Goal: Communication & Community: Ask a question

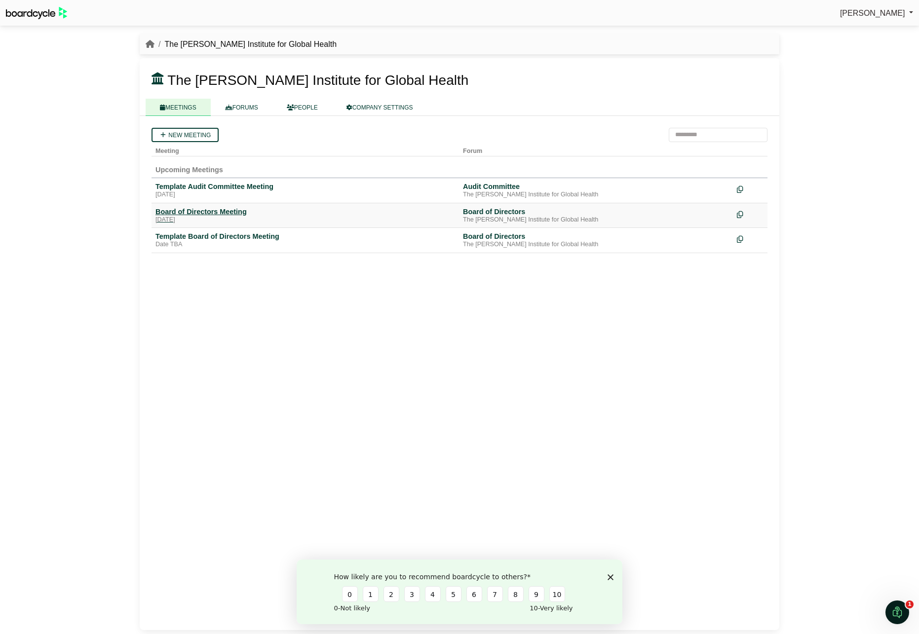
click at [208, 207] on div "Board of Directors Meeting" at bounding box center [305, 211] width 300 height 9
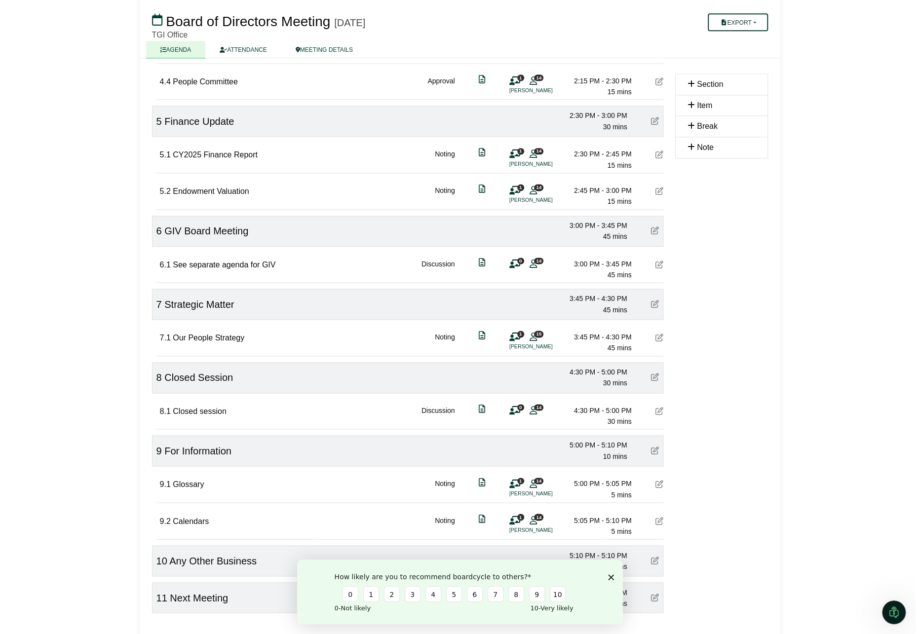
scroll to position [882, 0]
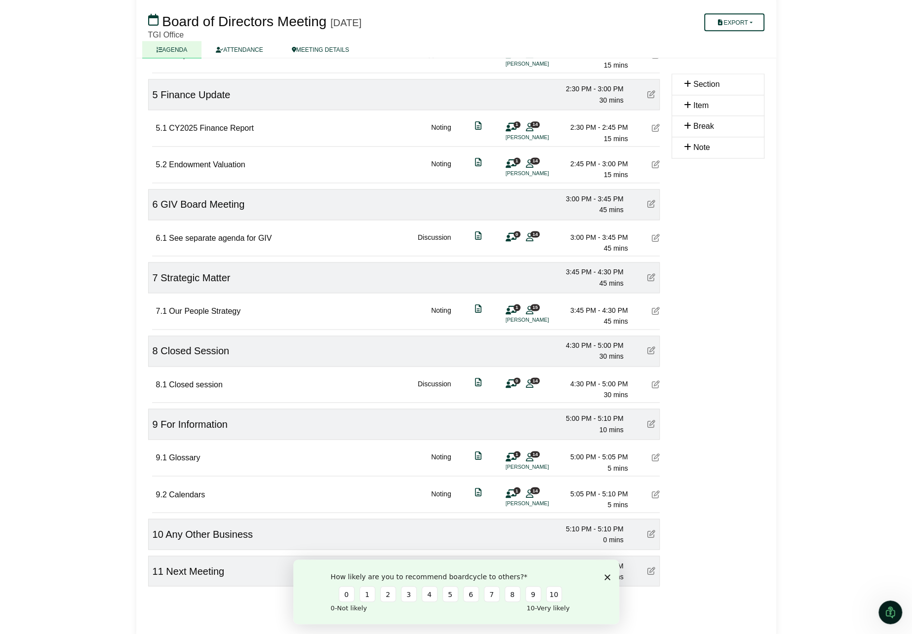
click at [649, 420] on icon at bounding box center [651, 424] width 8 height 8
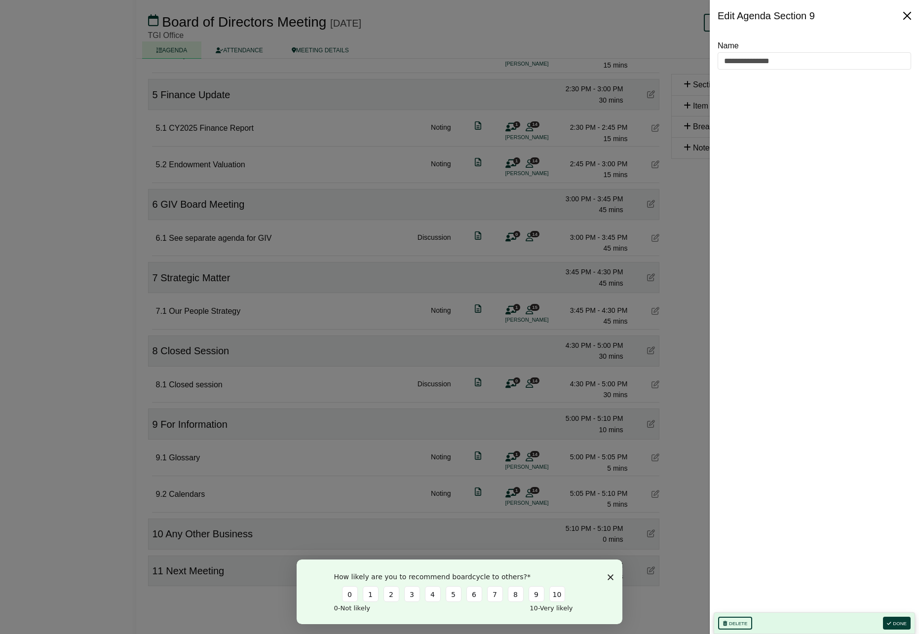
click at [911, 8] on button "Close" at bounding box center [907, 16] width 16 height 16
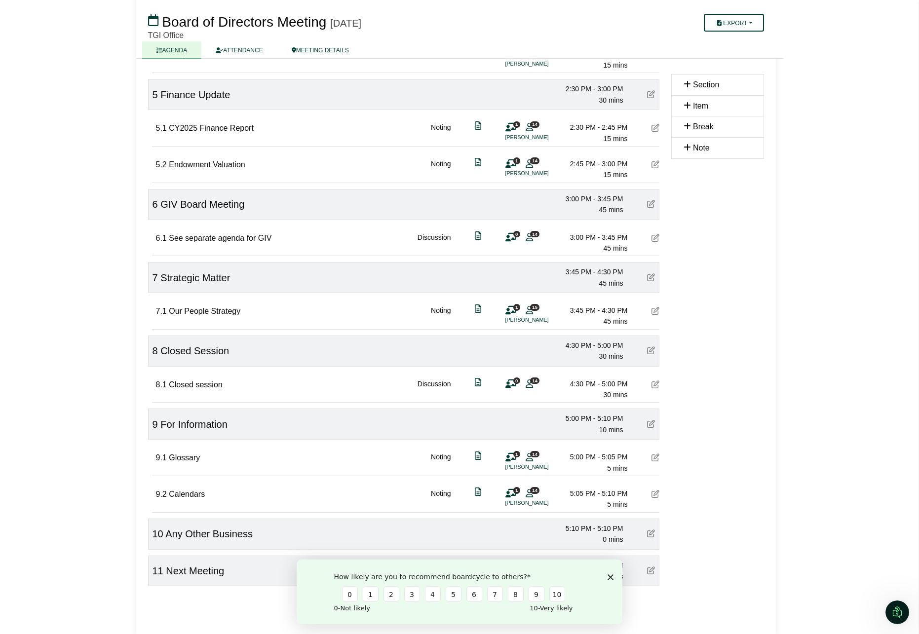
scroll to position [0, 0]
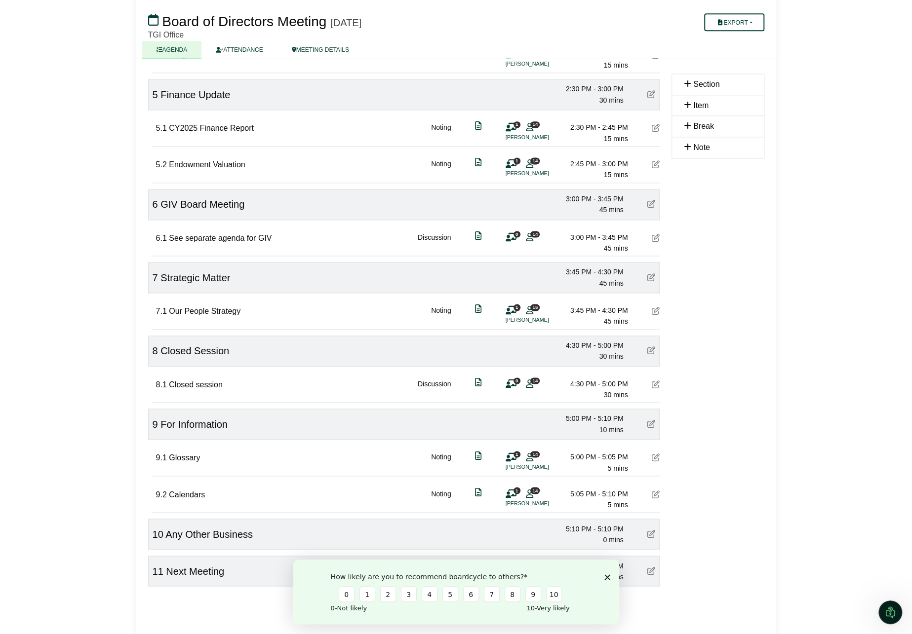
click at [654, 454] on icon at bounding box center [655, 458] width 8 height 8
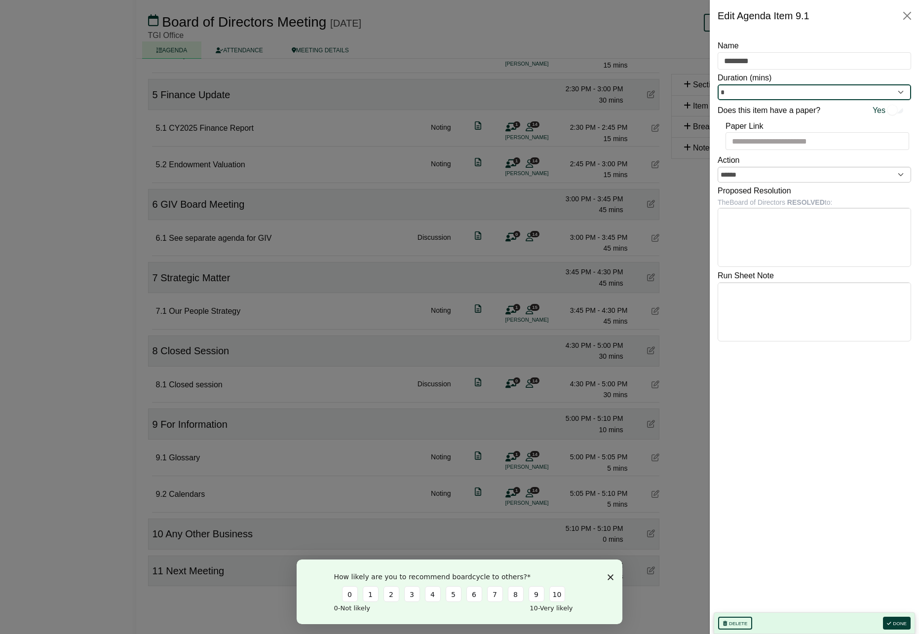
click at [902, 93] on input "*" at bounding box center [814, 92] width 193 height 16
click at [757, 92] on input "*" at bounding box center [814, 92] width 193 height 16
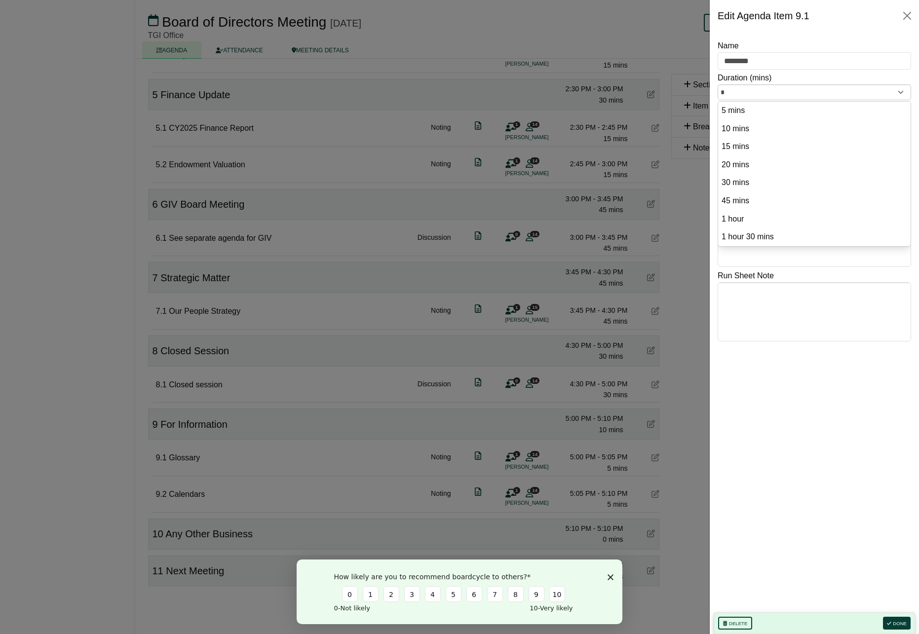
click at [787, 381] on div "Name ******** Duration (mins) * 5 mins 10 mins 15 mins 20 mins 30 mins 45 mins …" at bounding box center [814, 325] width 193 height 573
click at [105, 492] on div at bounding box center [459, 317] width 919 height 634
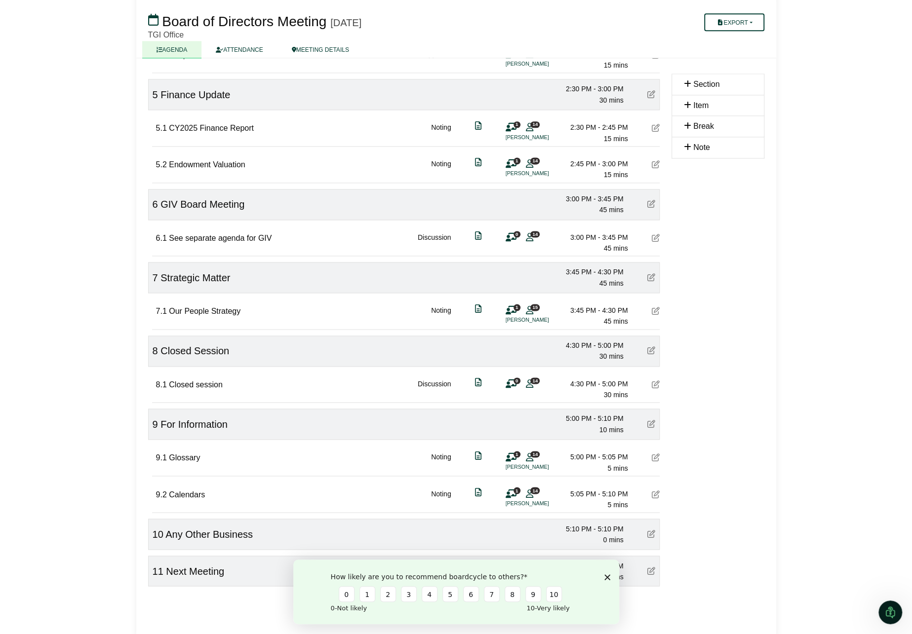
click at [608, 573] on div "How likely are you to recommend boardcycle to others? 0 1 2 3 4 5 6 7 8 9 10 0 …" at bounding box center [456, 592] width 326 height 65
click at [891, 610] on icon "Open Intercom Messenger" at bounding box center [888, 611] width 16 height 16
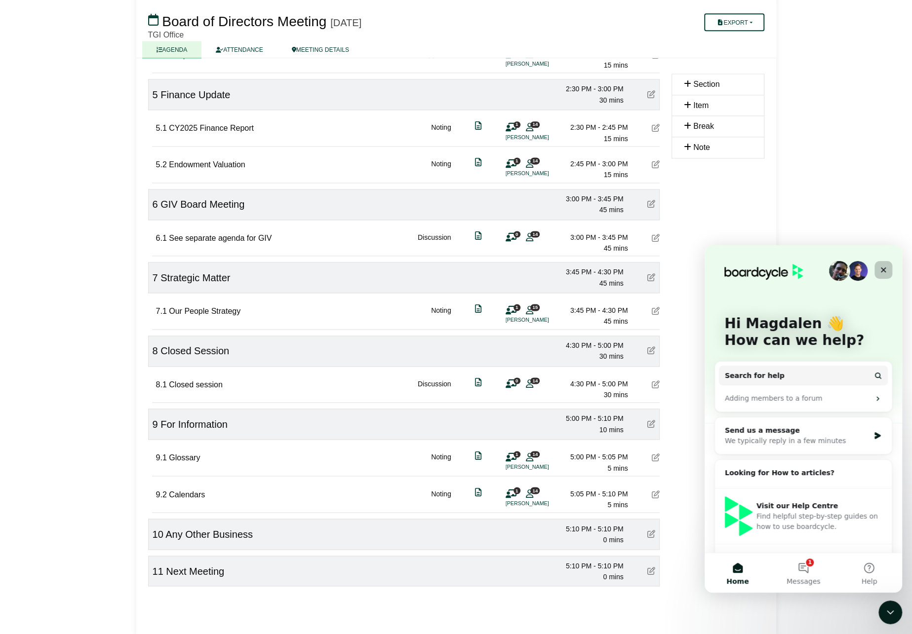
click at [883, 266] on icon "Close" at bounding box center [883, 270] width 8 height 8
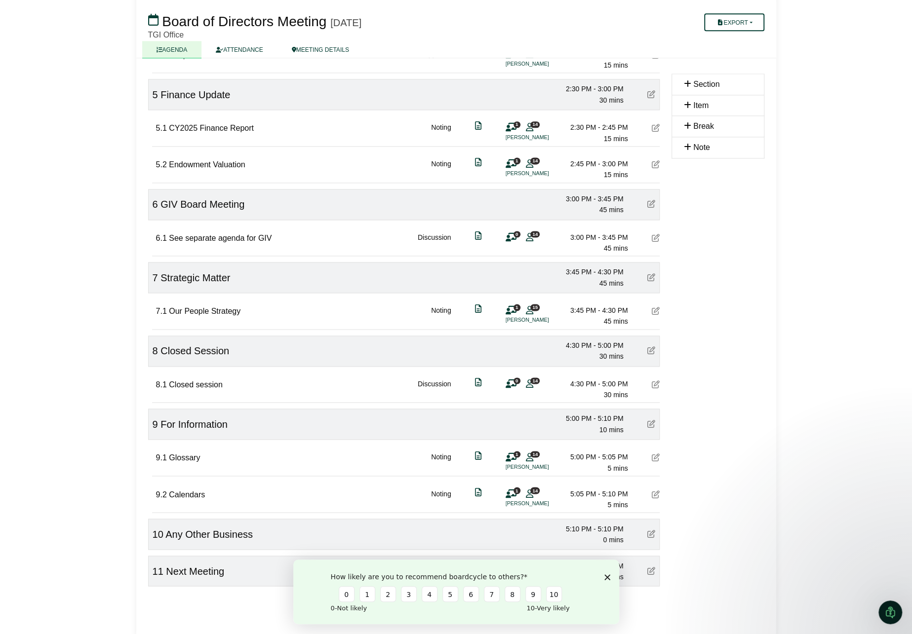
click at [651, 420] on icon at bounding box center [651, 424] width 8 height 8
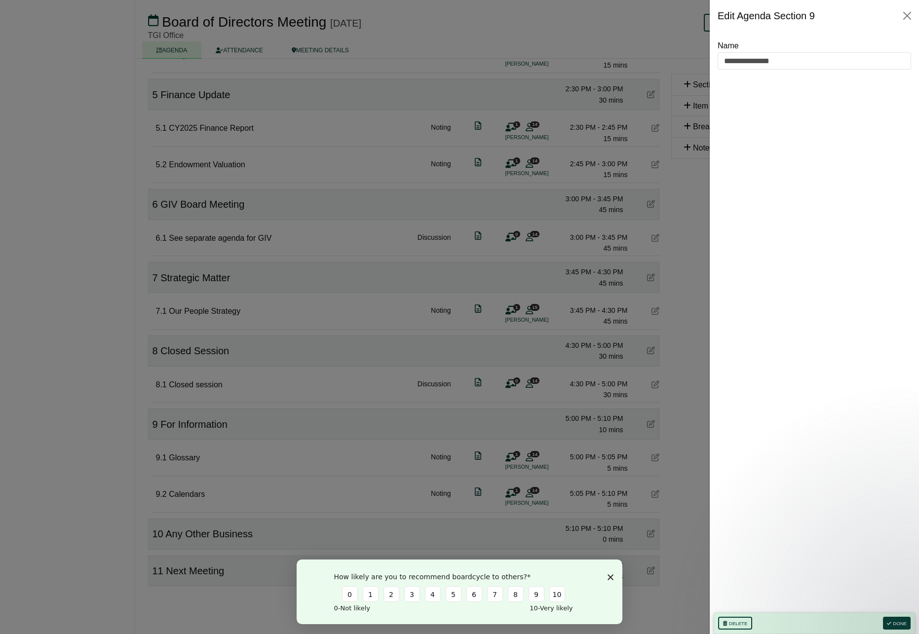
click at [29, 414] on div at bounding box center [459, 317] width 919 height 634
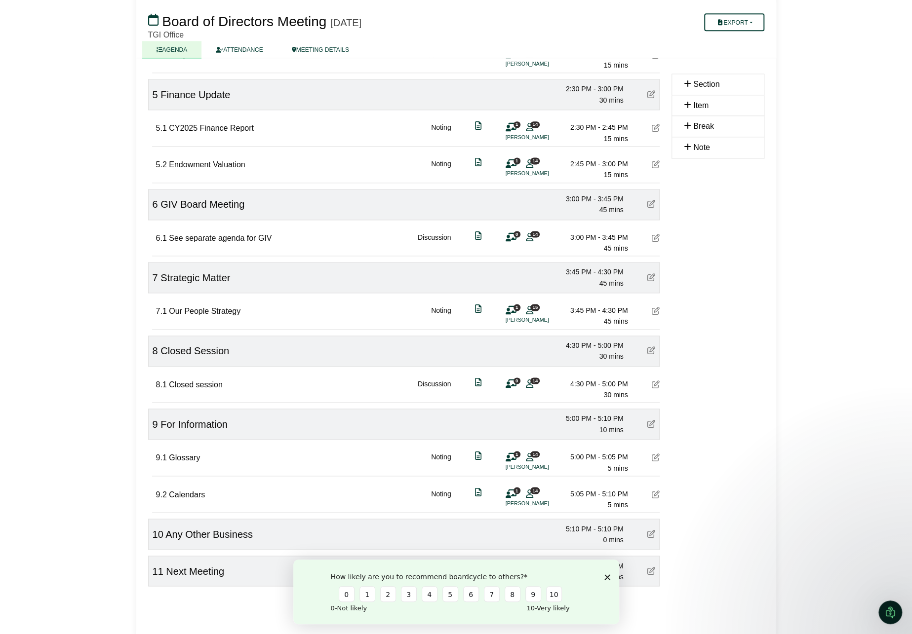
click at [187, 421] on span "For Information" at bounding box center [193, 424] width 67 height 11
click at [161, 52] on icon at bounding box center [159, 50] width 6 height 6
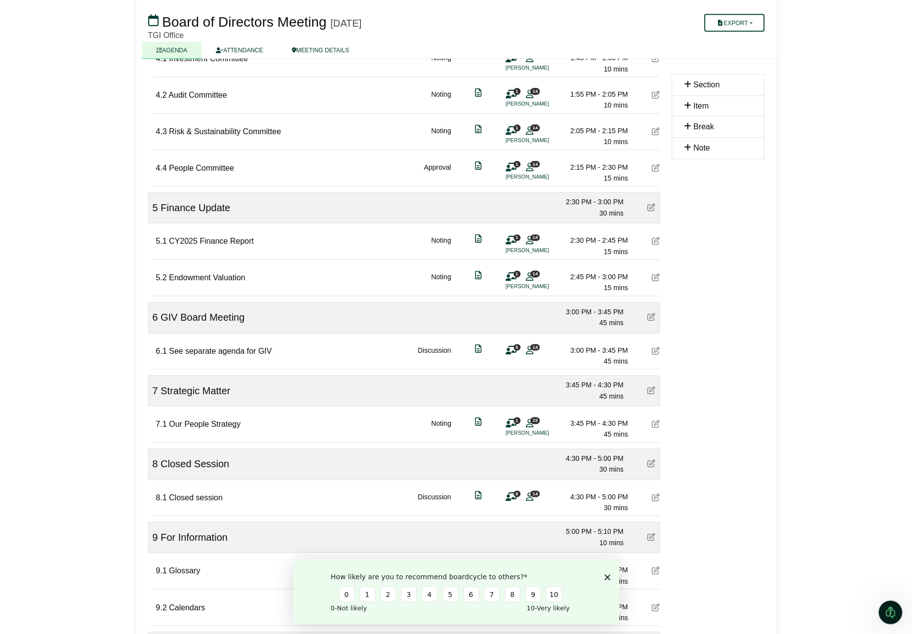
scroll to position [882, 0]
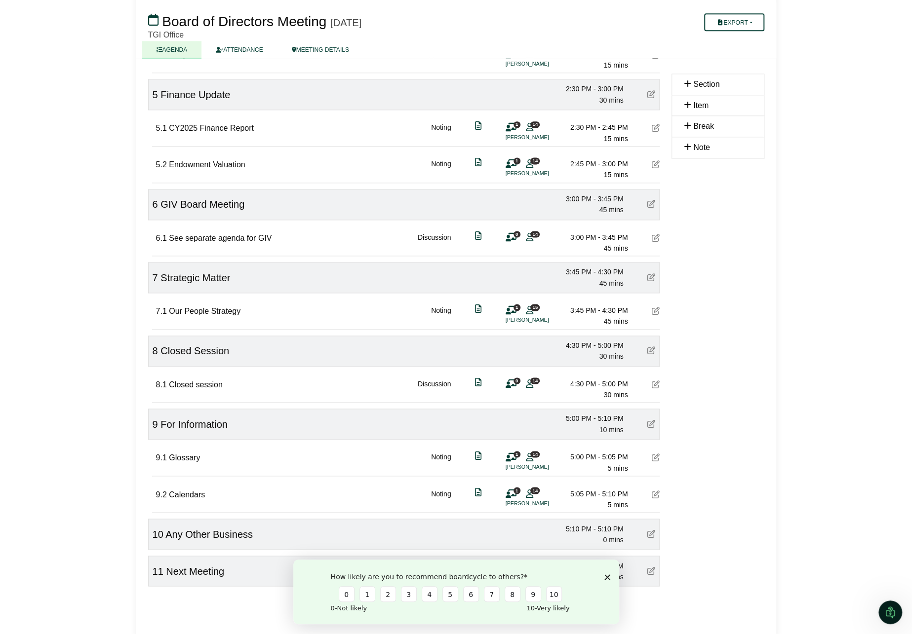
click at [890, 608] on icon "Open Intercom Messenger" at bounding box center [888, 611] width 16 height 16
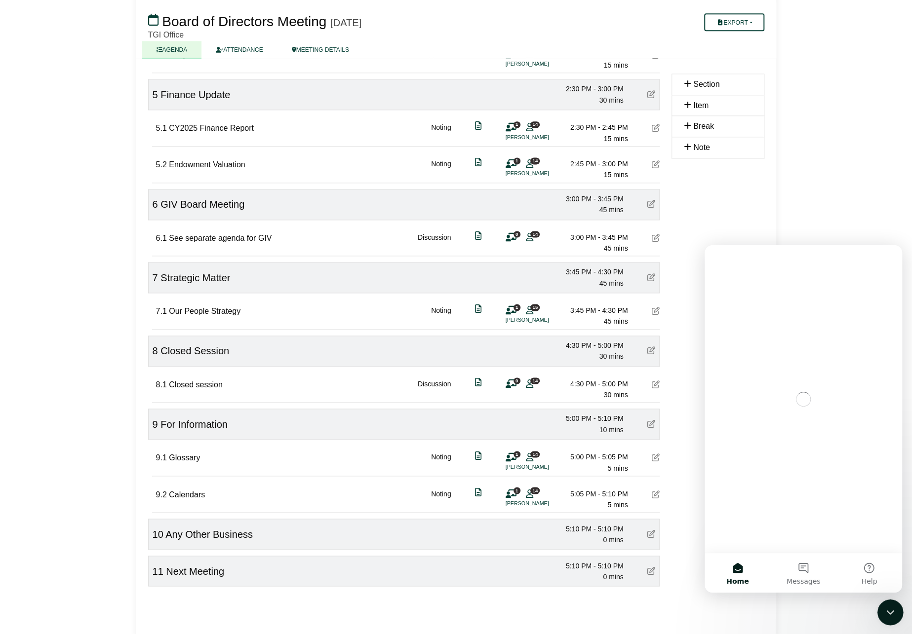
scroll to position [0, 0]
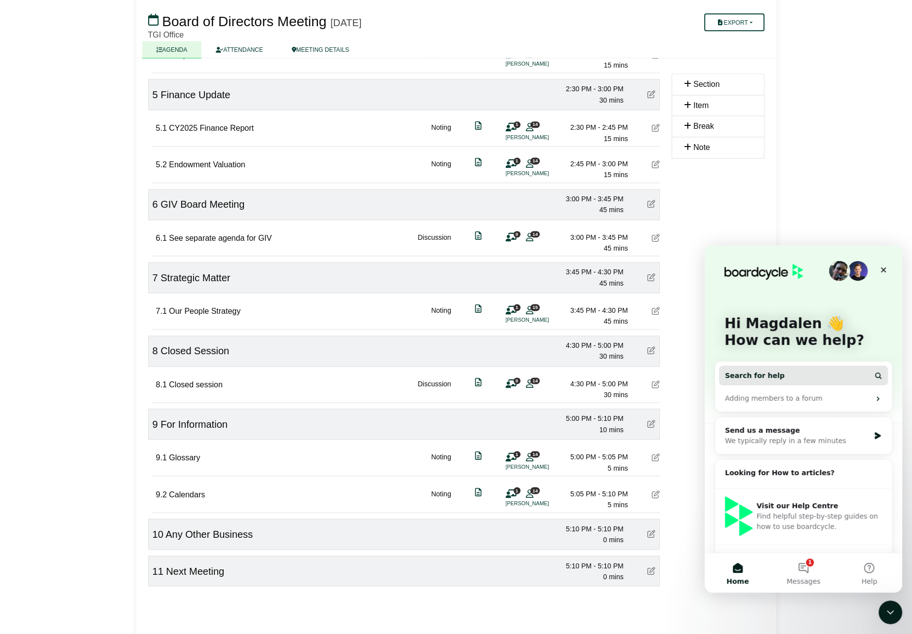
click at [753, 375] on span "Search for help" at bounding box center [754, 376] width 60 height 10
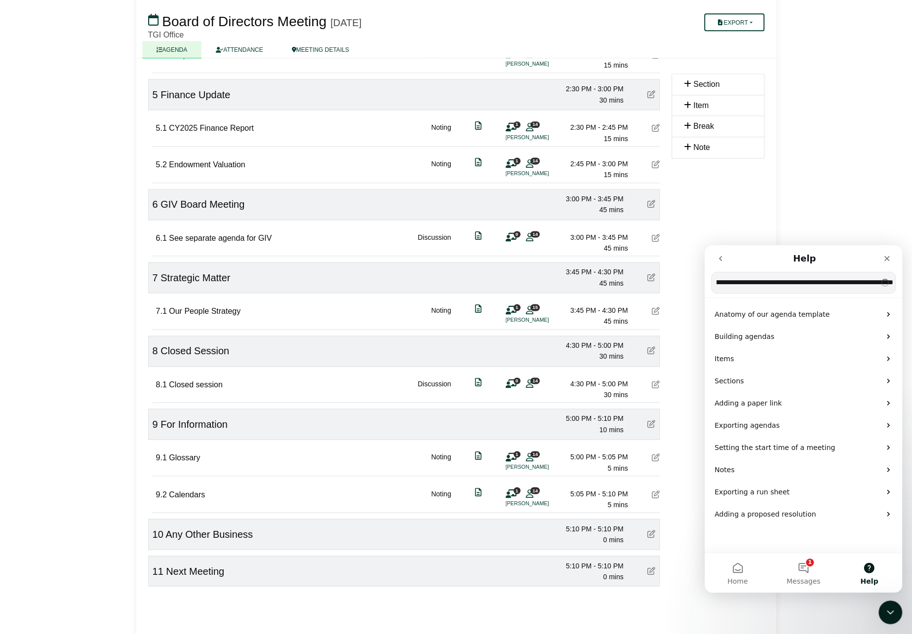
scroll to position [0, 522]
click at [777, 285] on input "**********" at bounding box center [803, 282] width 184 height 21
type input "**********"
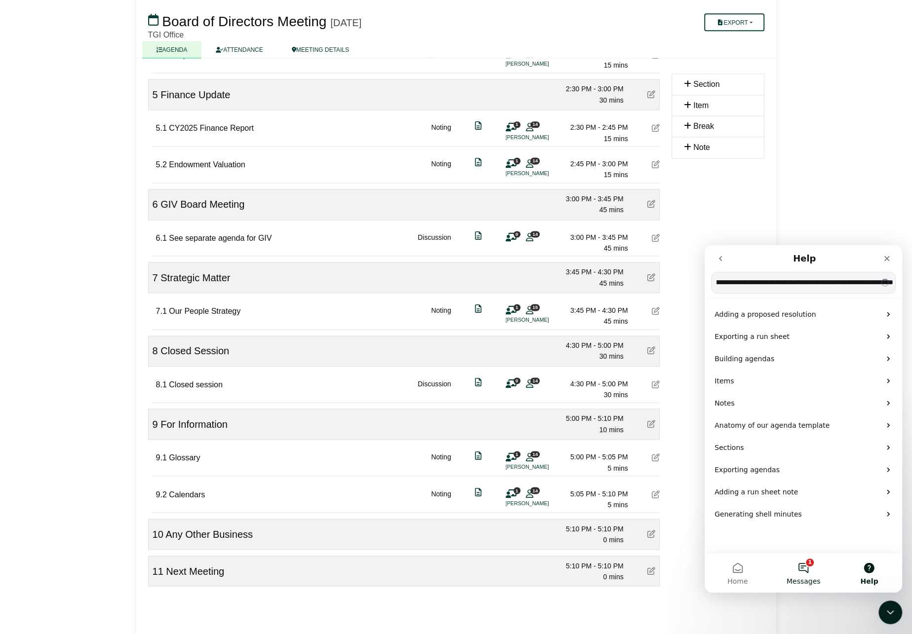
click at [800, 567] on button "1 Messages" at bounding box center [803, 572] width 66 height 39
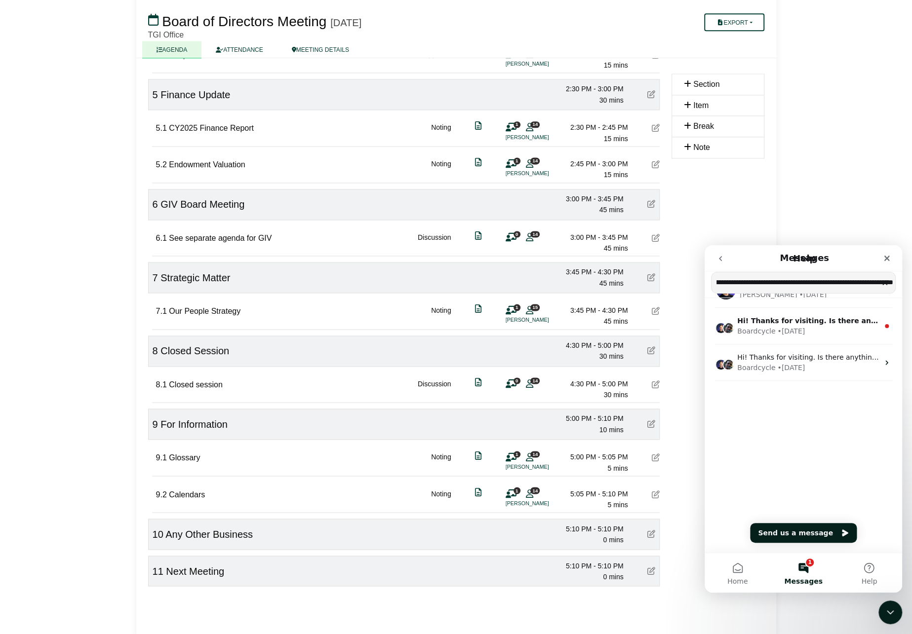
scroll to position [0, 0]
click at [807, 531] on button "Send us a message" at bounding box center [803, 533] width 107 height 20
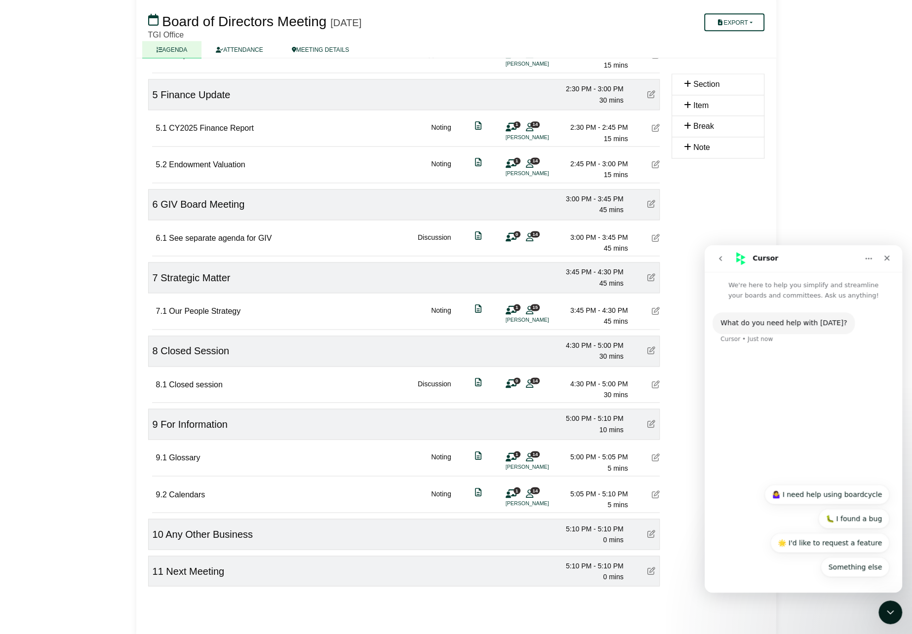
click at [758, 346] on div "What do you need help with today? Cursor • Just now" at bounding box center [803, 333] width 182 height 43
click at [806, 328] on div "What do you need help with today?" at bounding box center [783, 323] width 126 height 10
click at [862, 570] on button "Something else" at bounding box center [854, 567] width 69 height 20
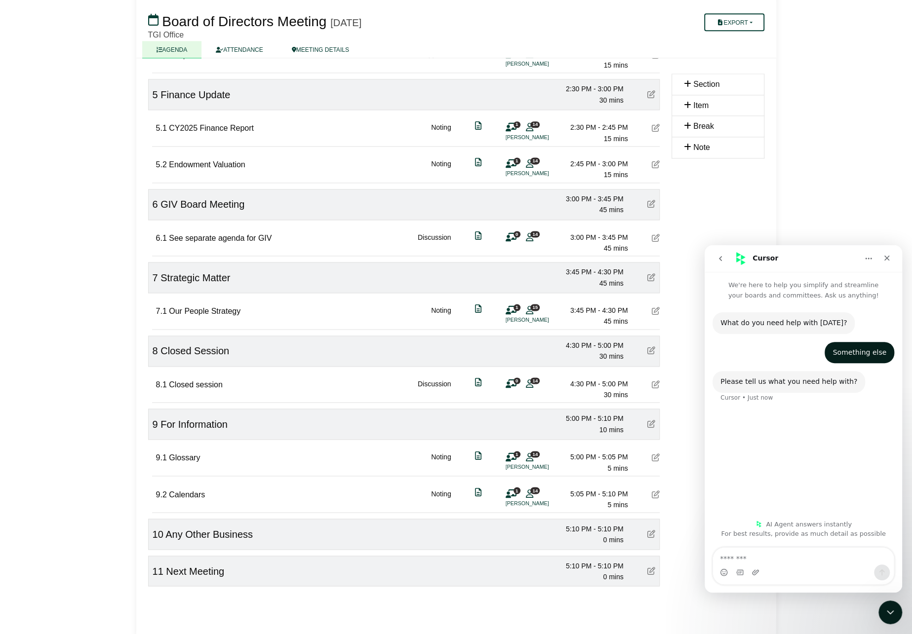
click at [740, 555] on textarea "Message…" at bounding box center [803, 556] width 181 height 17
type textarea "*"
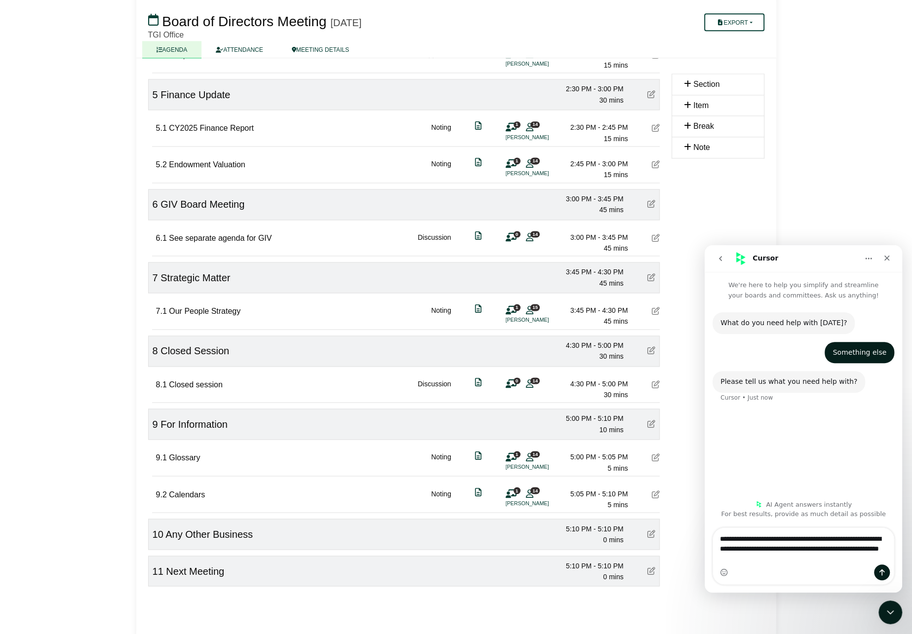
type textarea "**********"
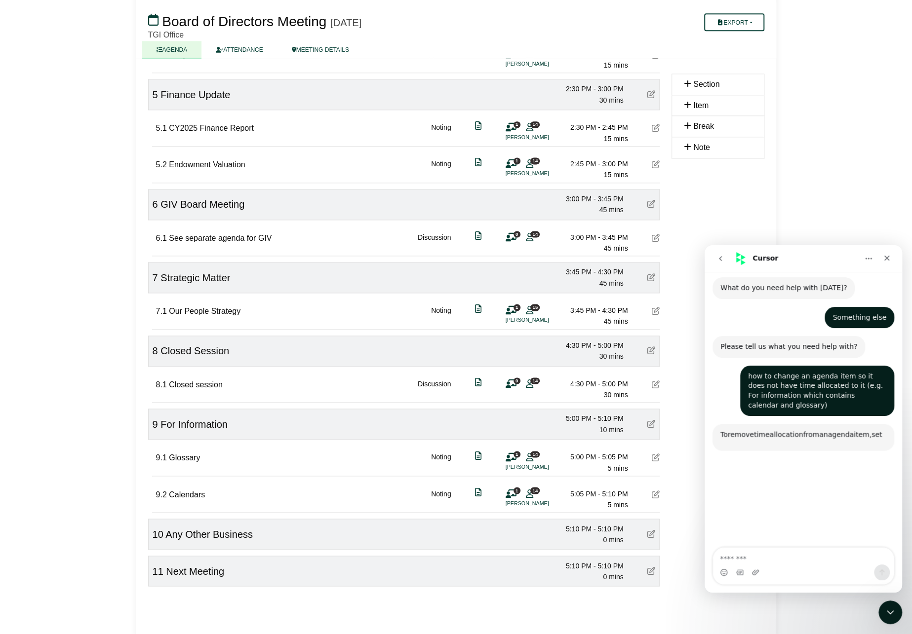
scroll to position [131, 0]
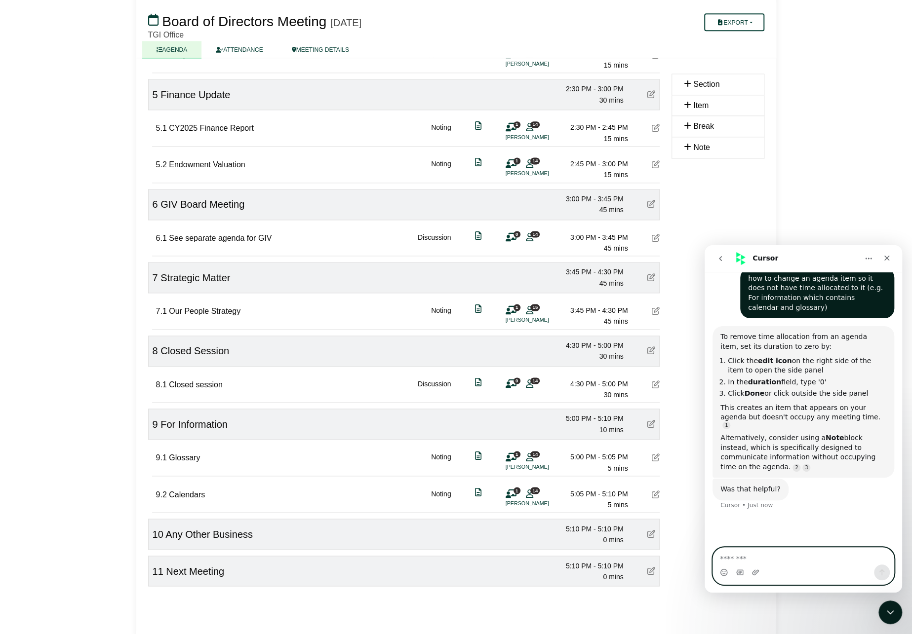
drag, startPoint x: 752, startPoint y: 483, endPoint x: 739, endPoint y: 552, distance: 70.3
click at [739, 552] on textarea "Message…" at bounding box center [803, 556] width 181 height 17
click at [722, 574] on icon "Emoji picker" at bounding box center [724, 573] width 8 height 8
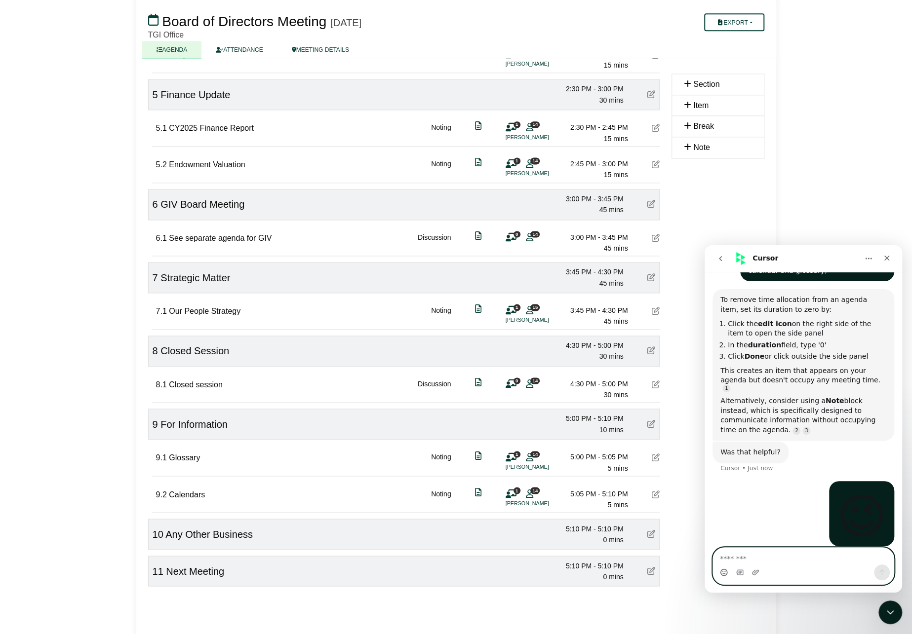
scroll to position [201, 0]
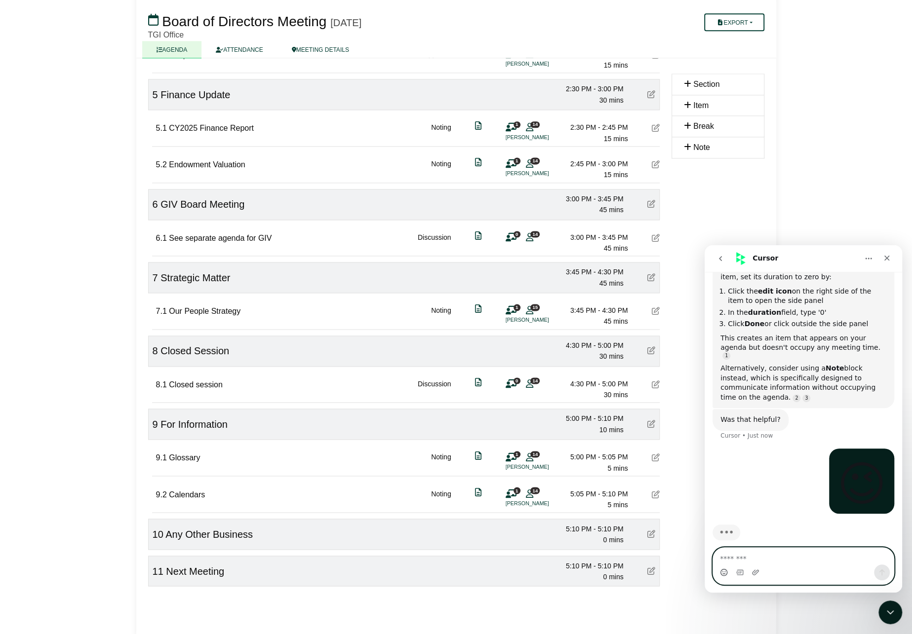
click at [724, 571] on icon "Emoji picker" at bounding box center [724, 573] width 8 height 8
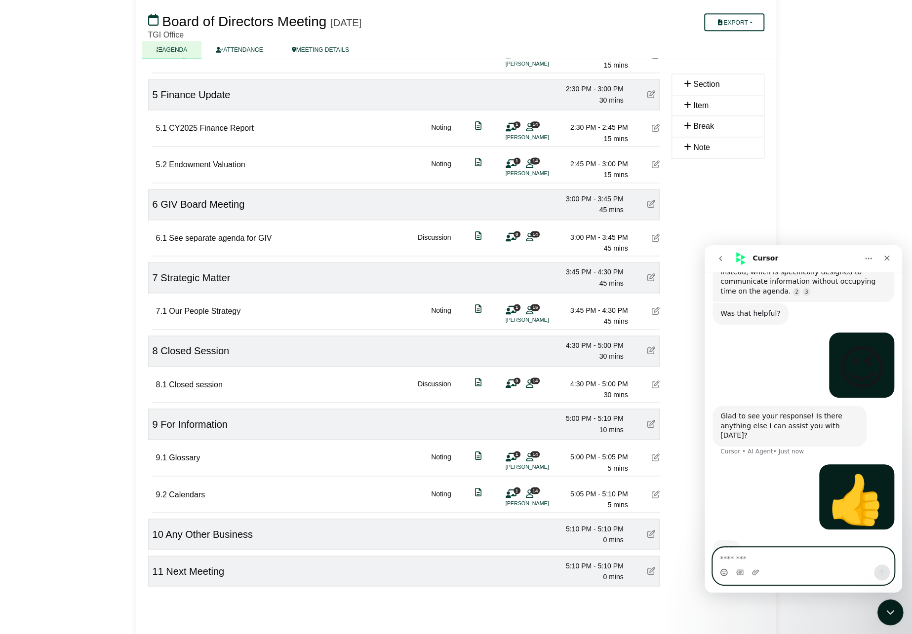
scroll to position [313, 0]
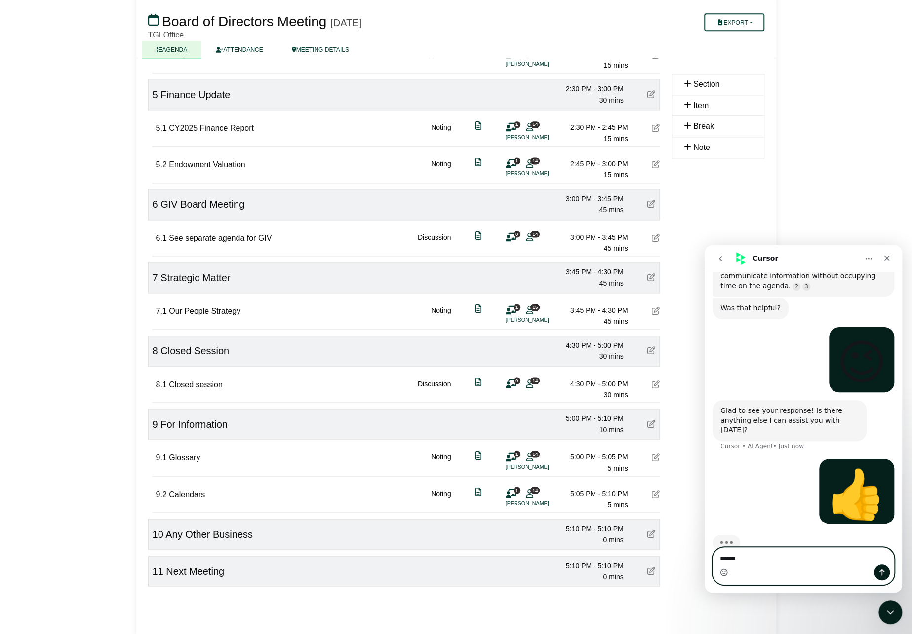
type textarea "*******"
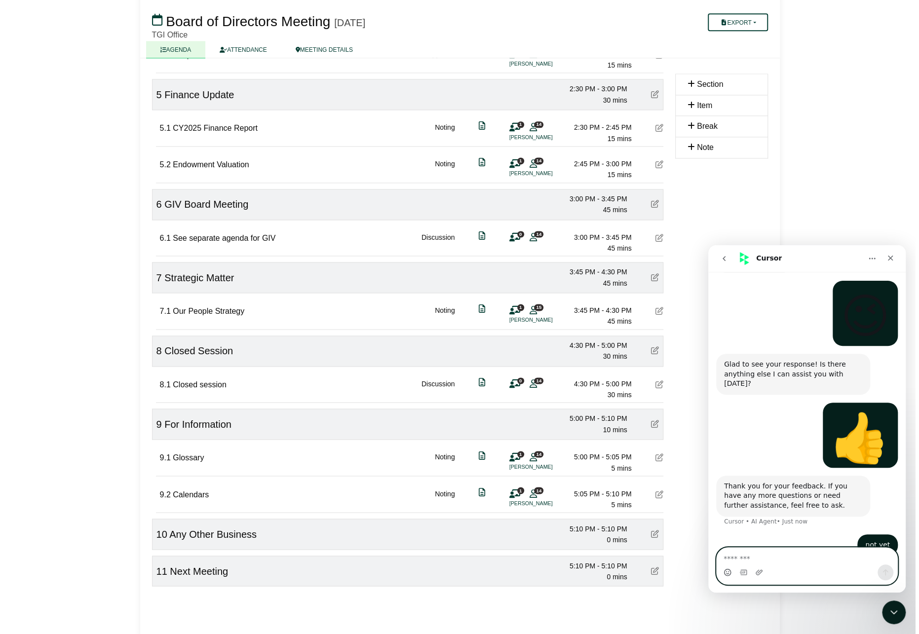
scroll to position [391, 0]
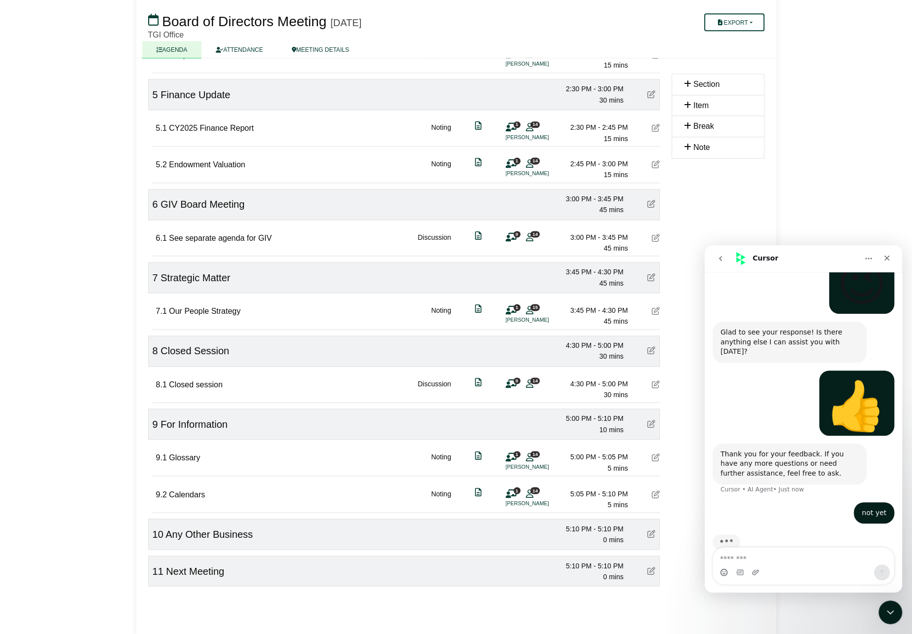
drag, startPoint x: 890, startPoint y: 176, endPoint x: 457, endPoint y: 426, distance: 500.4
click at [651, 454] on icon at bounding box center [655, 458] width 8 height 8
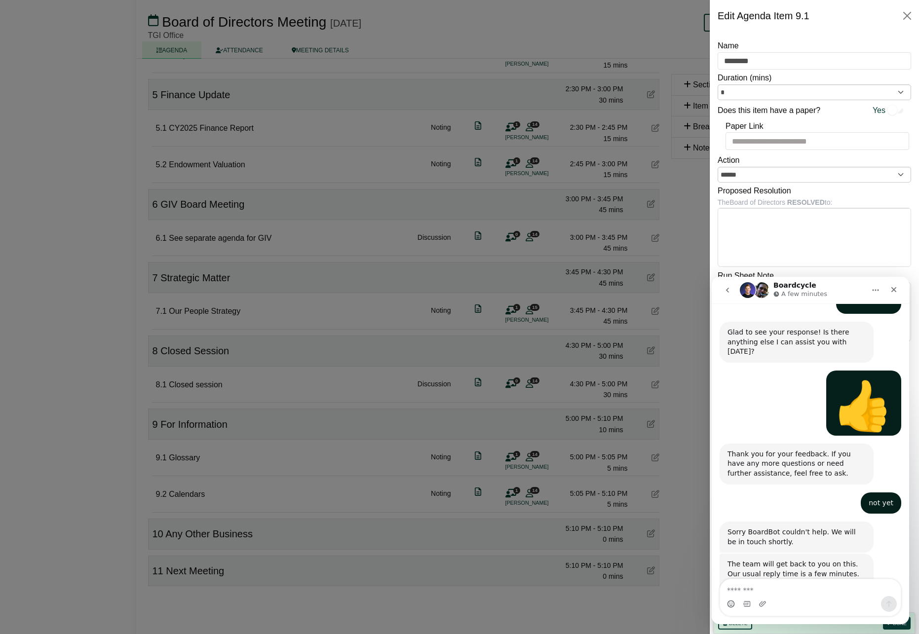
scroll to position [450, 0]
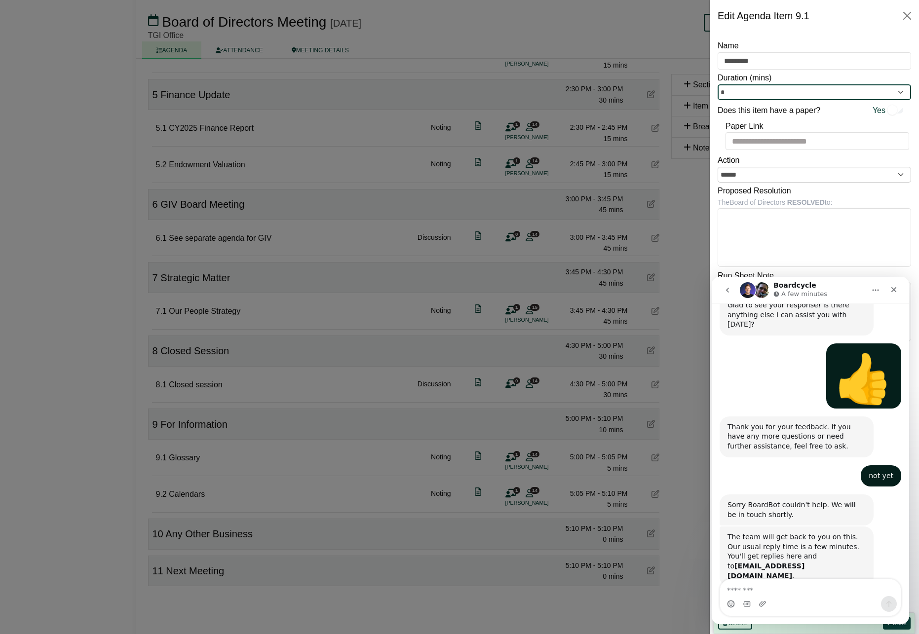
click at [744, 91] on input "*" at bounding box center [814, 92] width 193 height 16
type input "*"
click at [891, 286] on icon "Close" at bounding box center [894, 290] width 8 height 8
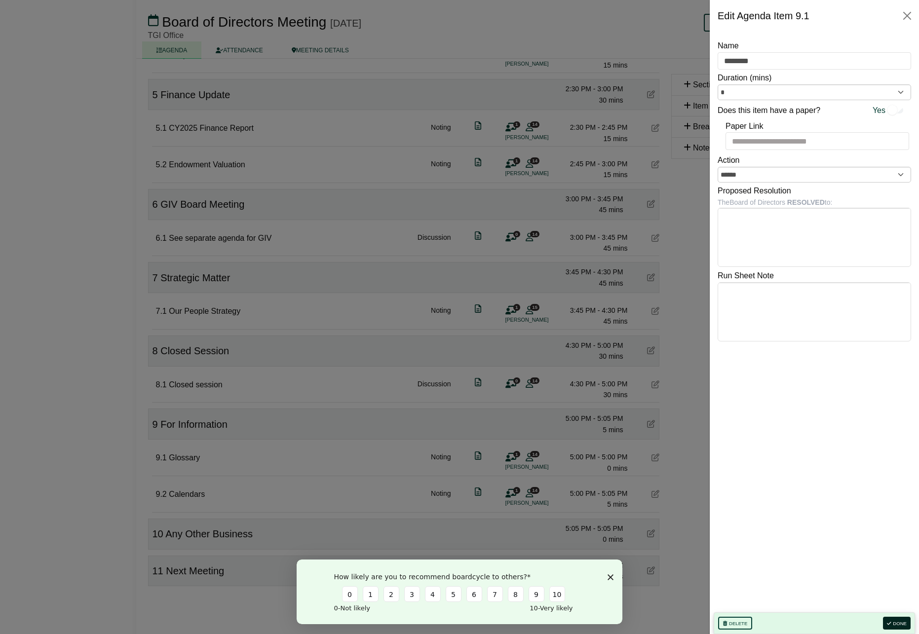
click at [909, 623] on button "Done" at bounding box center [897, 623] width 28 height 13
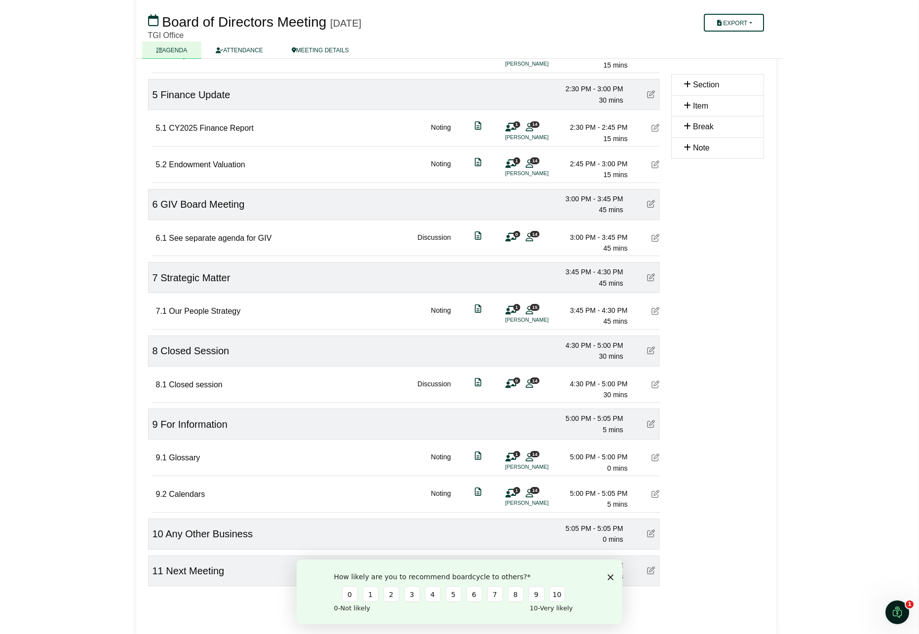
scroll to position [0, 0]
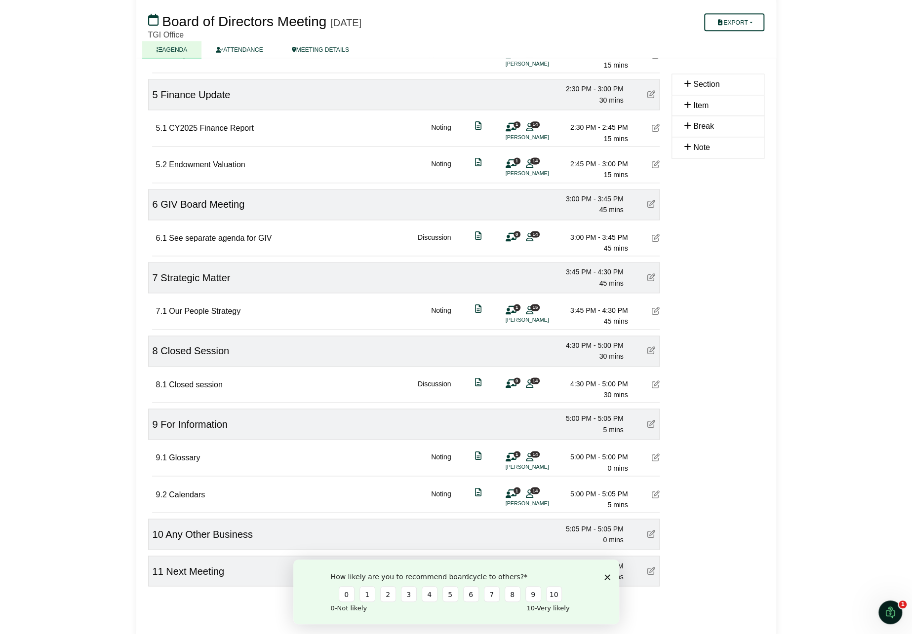
click at [653, 490] on icon at bounding box center [655, 494] width 8 height 8
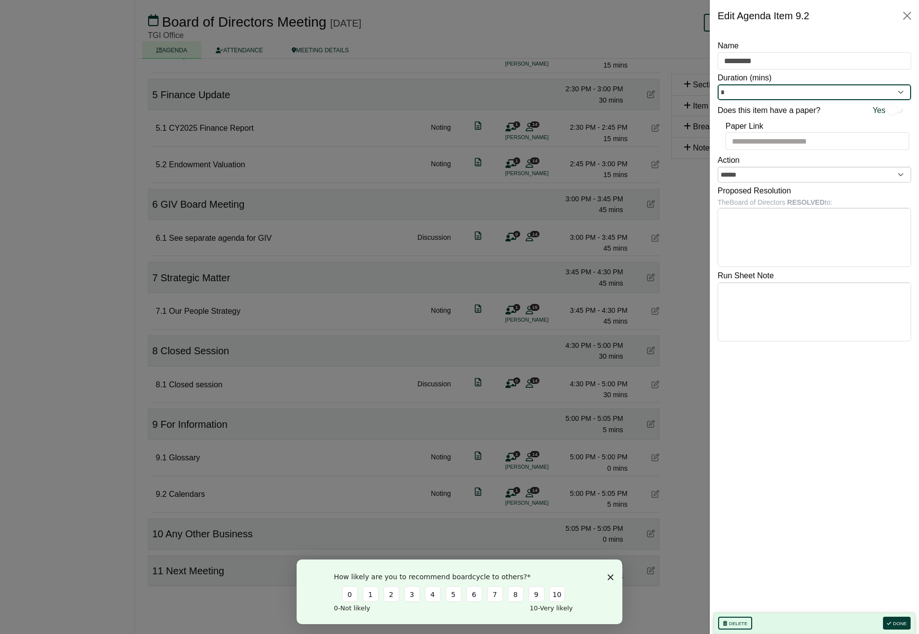
click at [751, 95] on input "*" at bounding box center [814, 92] width 193 height 16
type input "*"
click at [905, 618] on button "Done" at bounding box center [897, 623] width 28 height 13
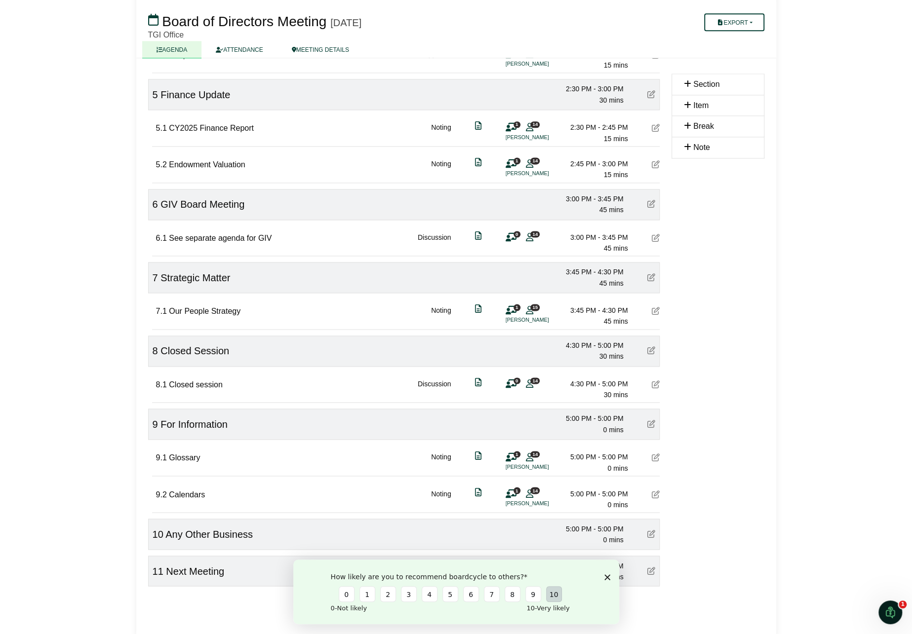
click at [547, 596] on button "10" at bounding box center [553, 594] width 16 height 16
click at [606, 577] on div "That's great to hear! What do you love about our product or service?" at bounding box center [456, 595] width 326 height 58
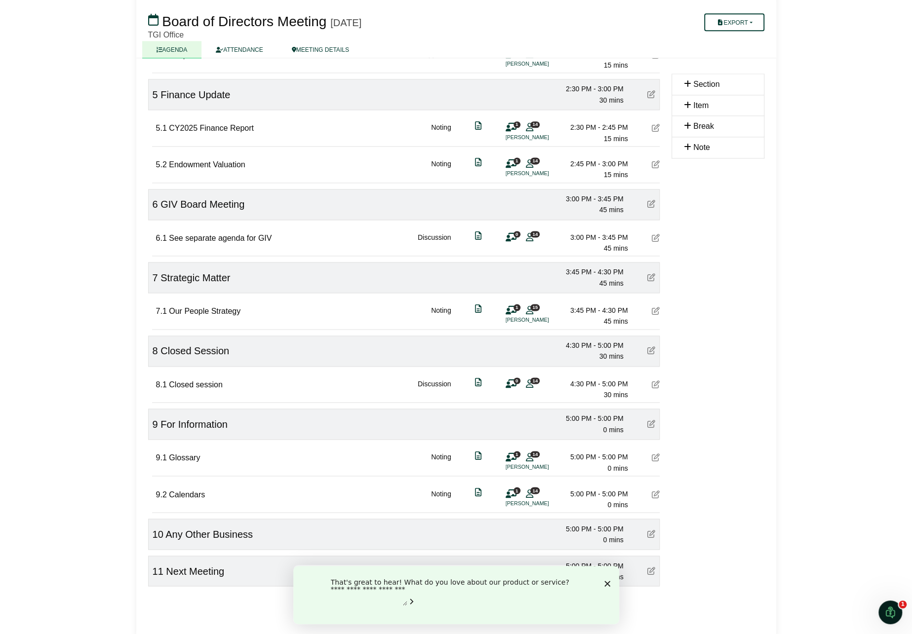
click at [412, 600] on icon "Submit your response" at bounding box center [411, 602] width 2 height 4
click at [602, 604] on div "Thanks Magdalen, we appreciate your feedback!" at bounding box center [456, 607] width 326 height 36
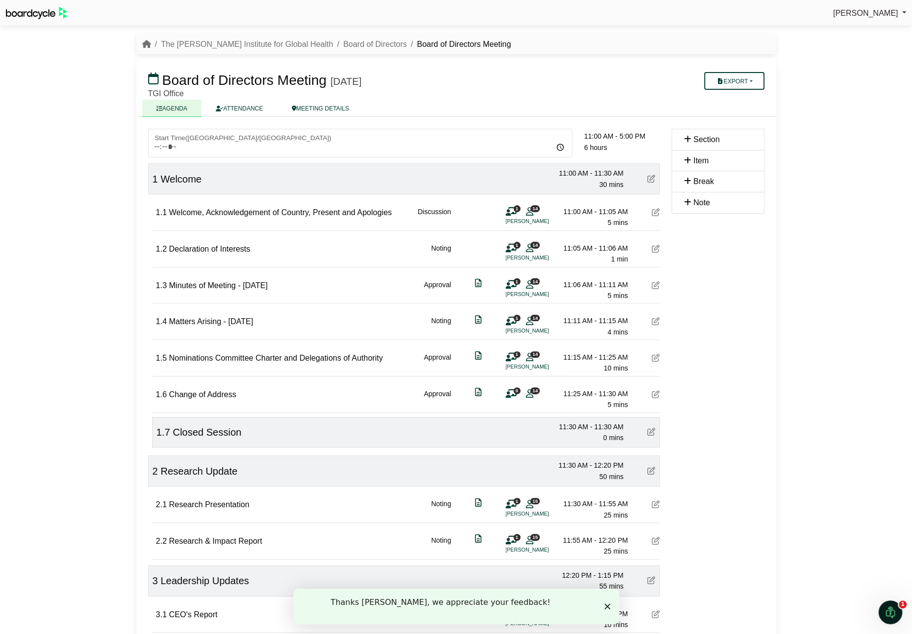
click at [69, 116] on div "Magdalen Malone Sign Out The George Institute for Global Health Board of Direct…" at bounding box center [456, 317] width 912 height 634
click at [886, 611] on icon "Open Intercom Messenger" at bounding box center [888, 611] width 16 height 16
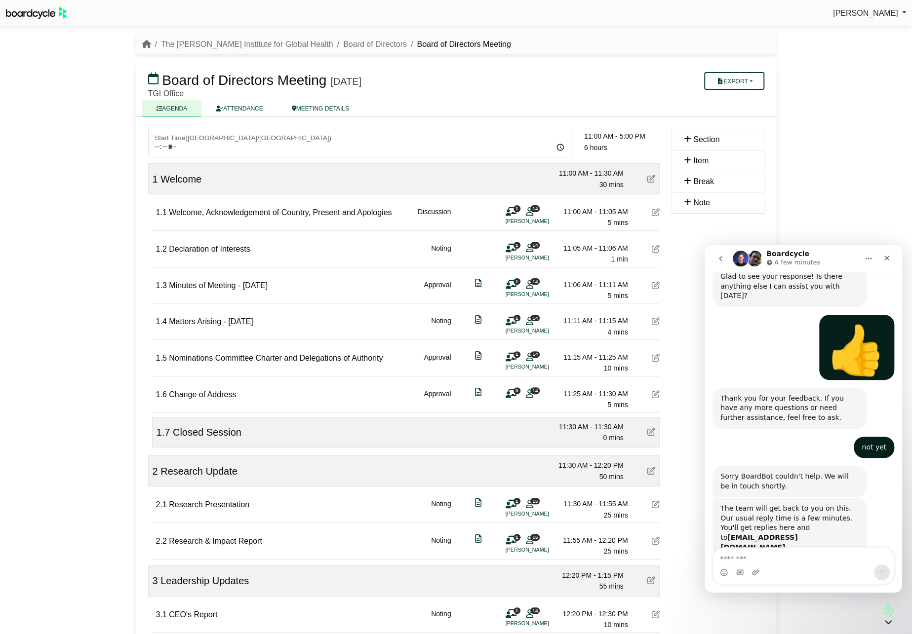
scroll to position [450, 0]
click at [751, 560] on textarea "Message…" at bounding box center [803, 556] width 181 height 17
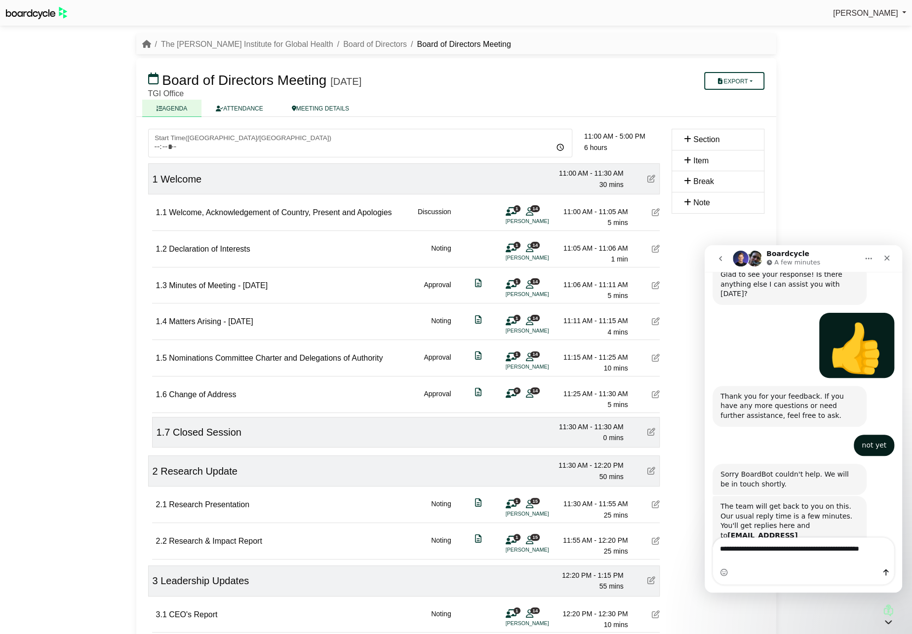
scroll to position [460, 0]
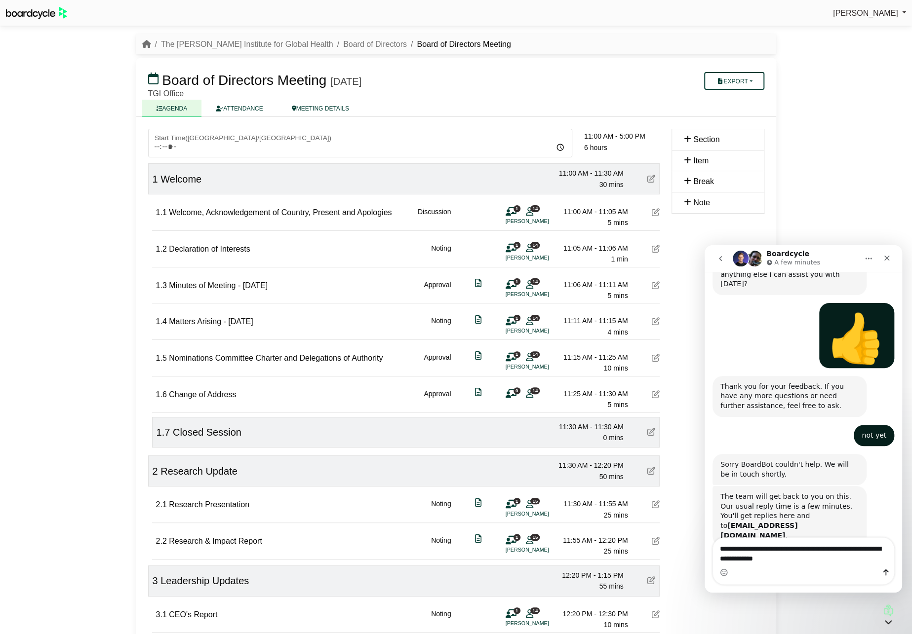
type textarea "**********"
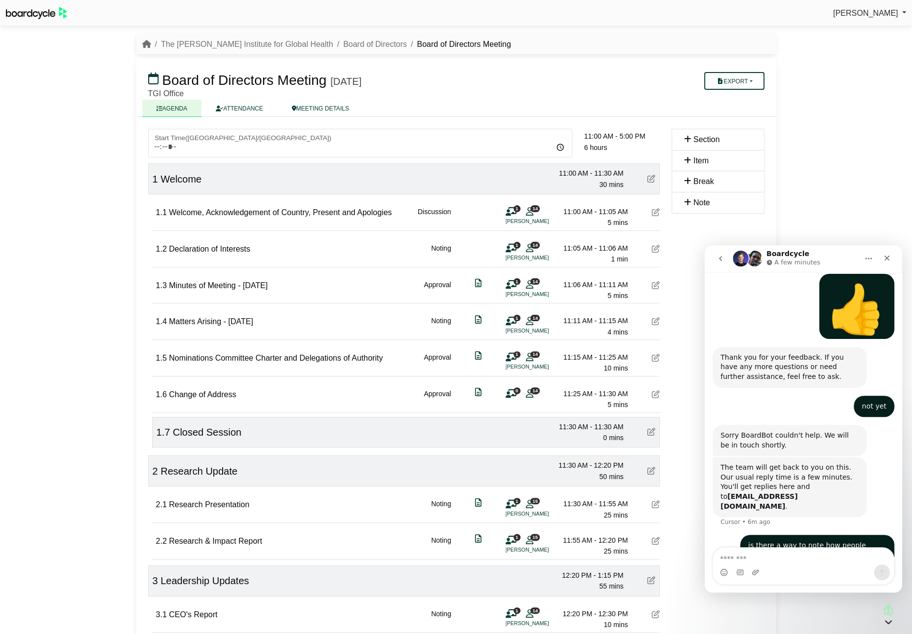
click at [101, 166] on div "Magdalen Malone Sign Out The George Institute for Global Health Board of Direct…" at bounding box center [456, 317] width 912 height 634
click at [757, 563] on textarea "Message…" at bounding box center [803, 556] width 181 height 17
click at [343, 45] on link "Board of Directors" at bounding box center [375, 44] width 64 height 8
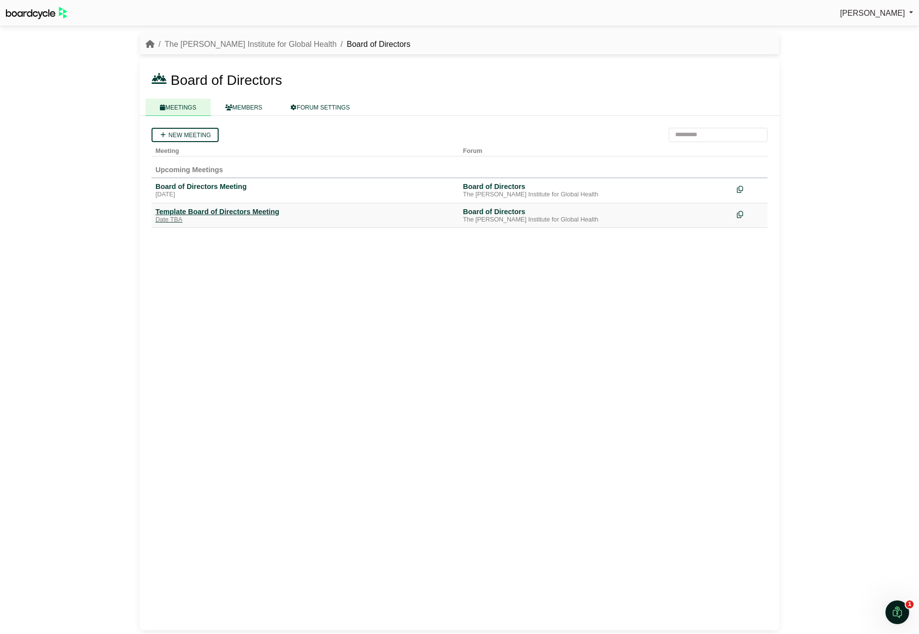
click at [200, 209] on div "Template Board of Directors Meeting" at bounding box center [305, 211] width 300 height 9
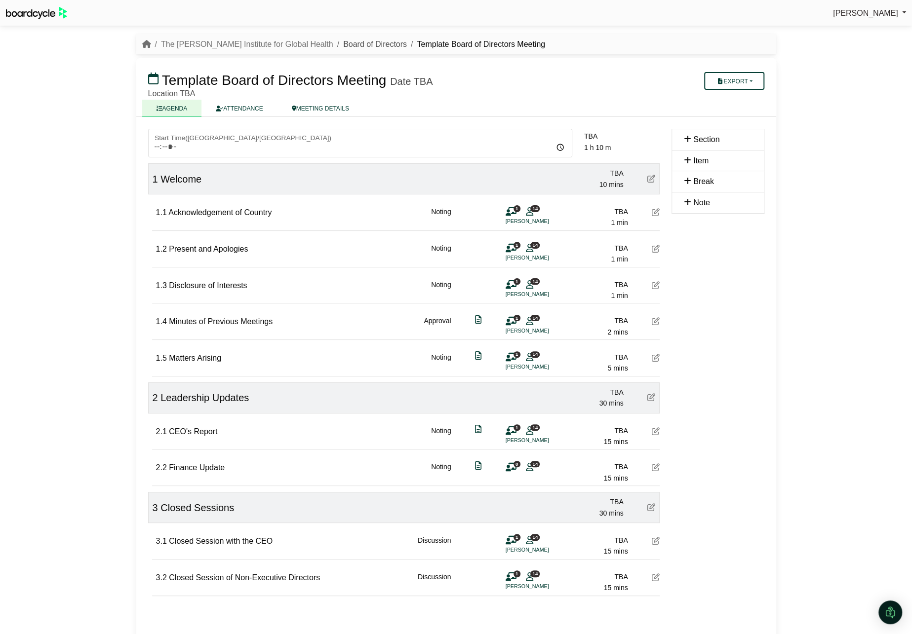
click at [343, 40] on link "Board of Directors" at bounding box center [375, 44] width 64 height 8
